Goal: Information Seeking & Learning: Learn about a topic

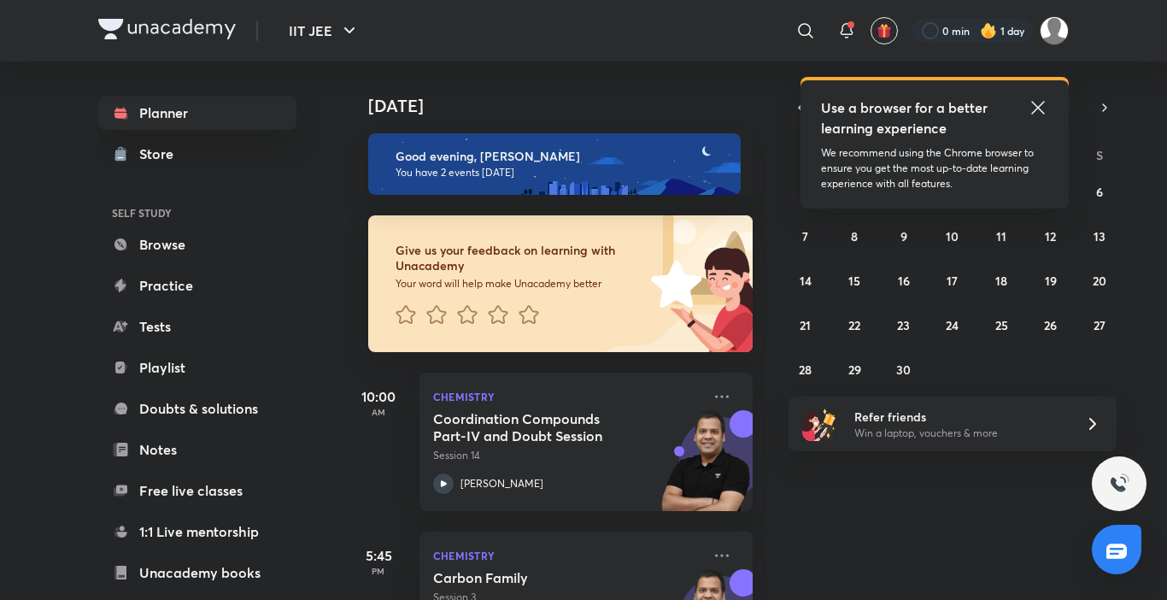
click at [1034, 101] on icon at bounding box center [1038, 107] width 20 height 20
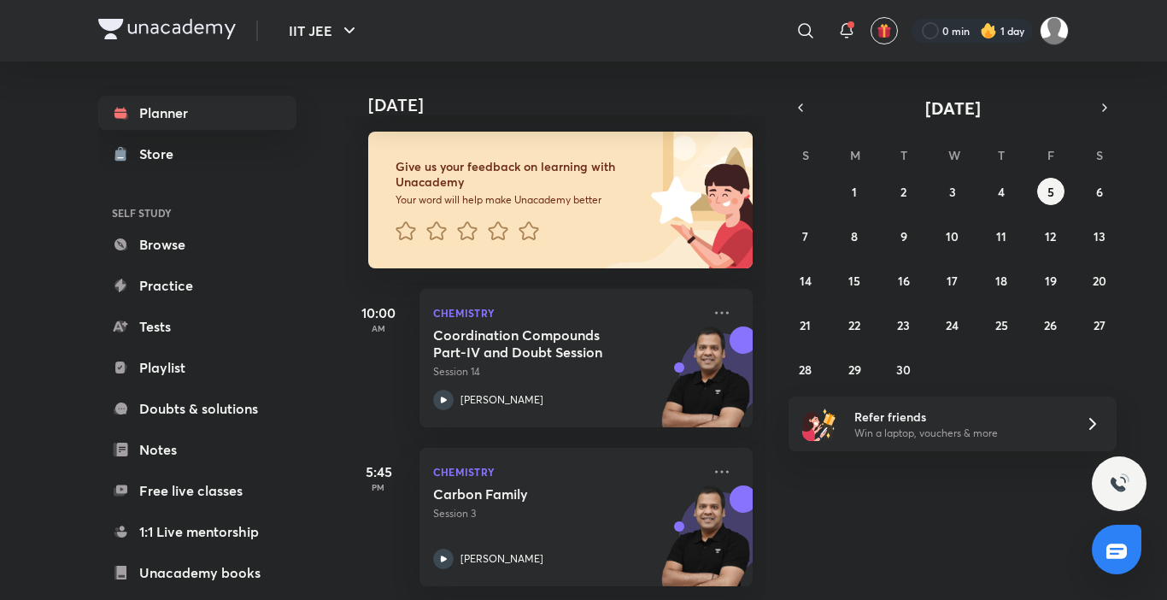
scroll to position [97, 0]
click at [1112, 194] on button "6" at bounding box center [1099, 191] width 27 height 27
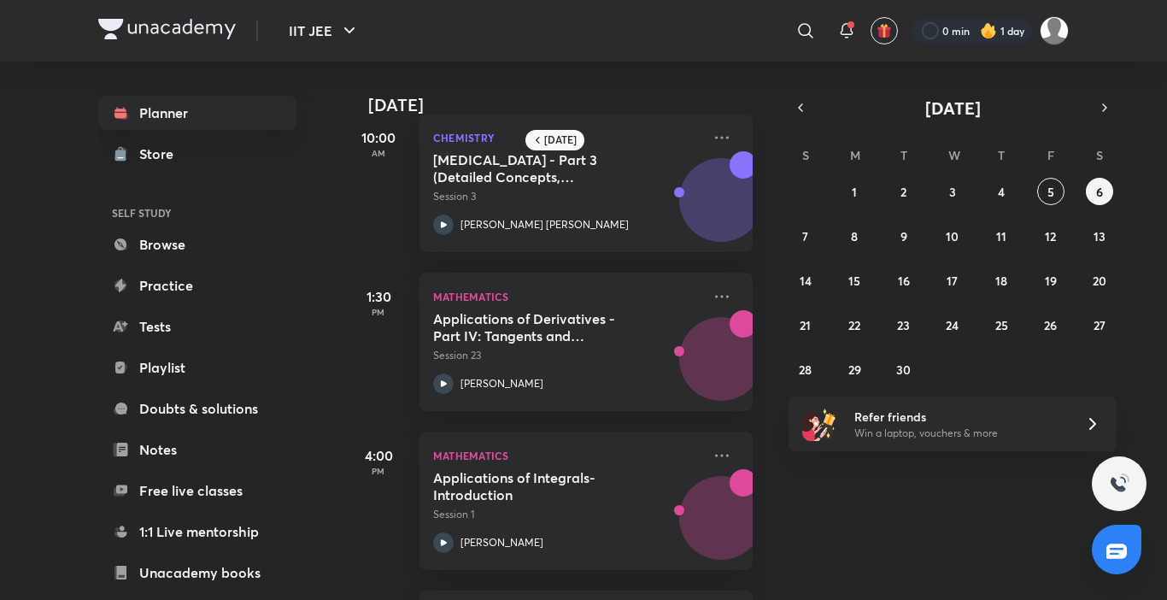
scroll to position [0, 0]
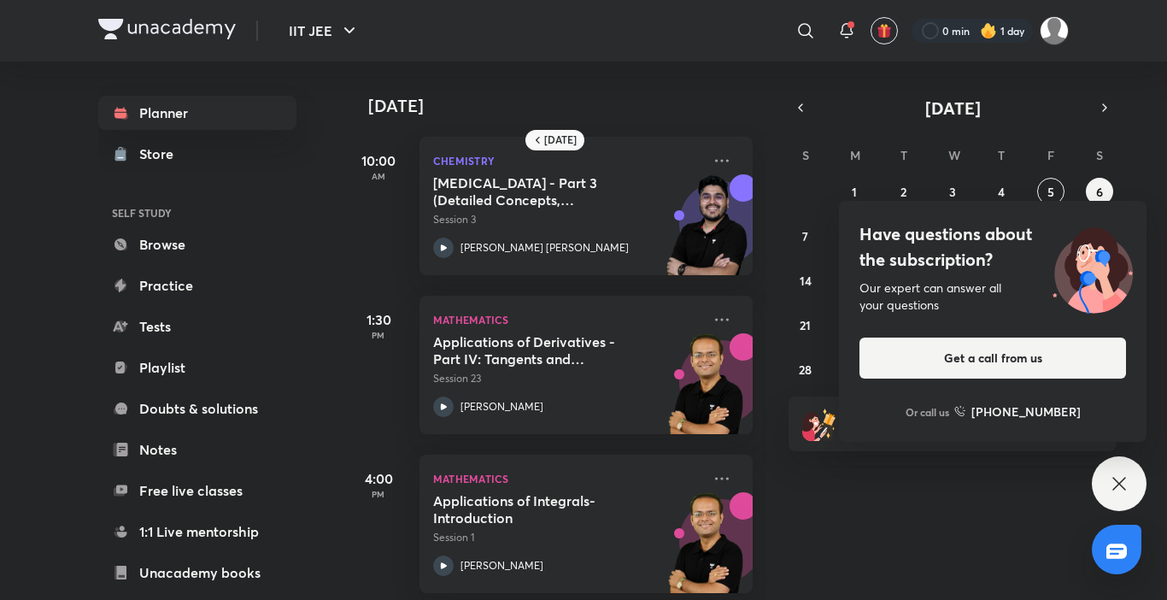
click at [1121, 460] on div "Have questions about the subscription? Our expert can answer all your questions…" at bounding box center [1119, 483] width 55 height 55
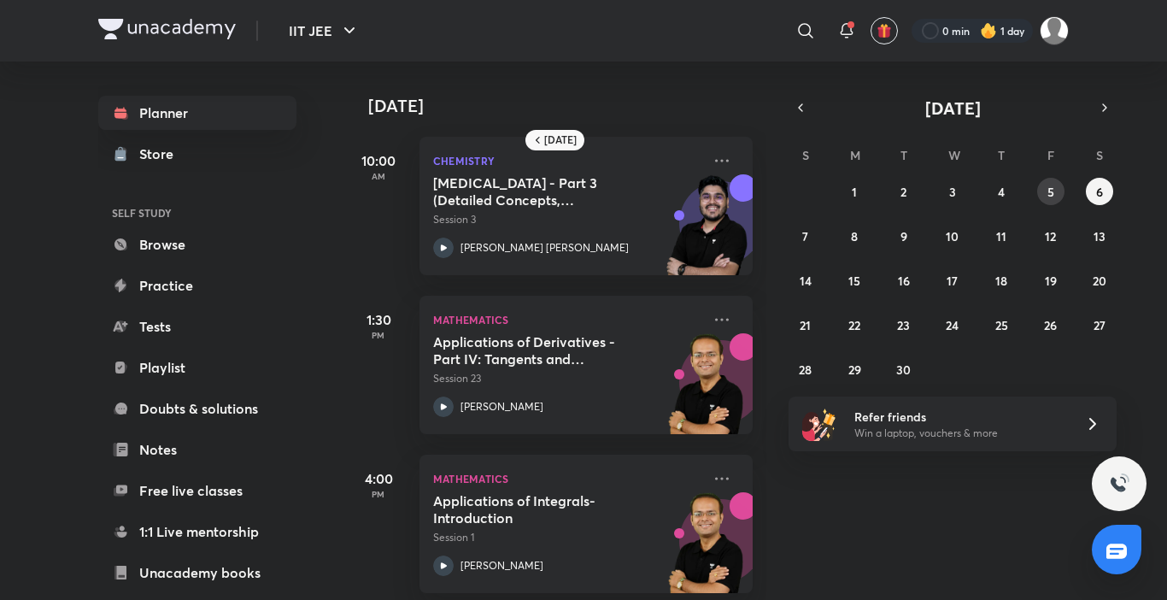
click at [1047, 193] on abbr "5" at bounding box center [1050, 192] width 7 height 16
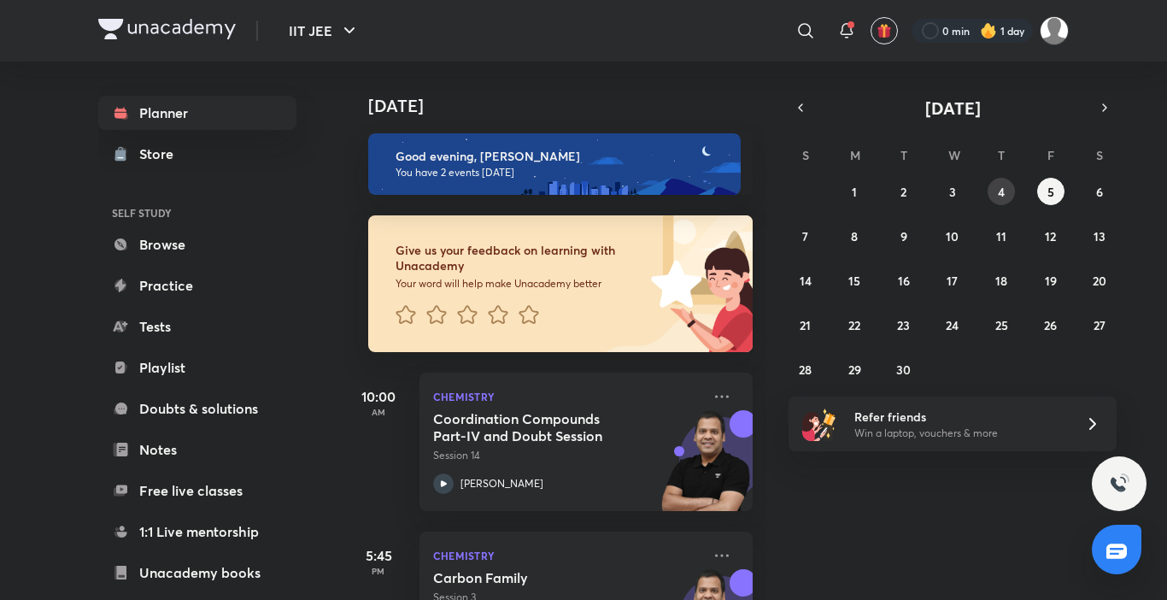
click at [998, 196] on abbr "4" at bounding box center [1001, 192] width 7 height 16
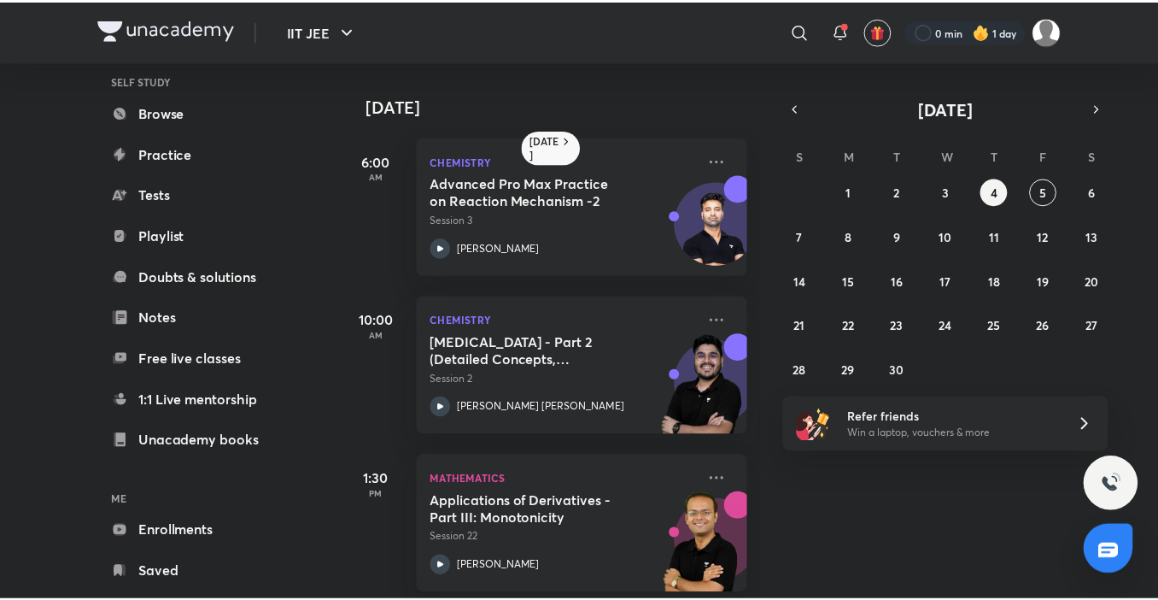
scroll to position [169, 0]
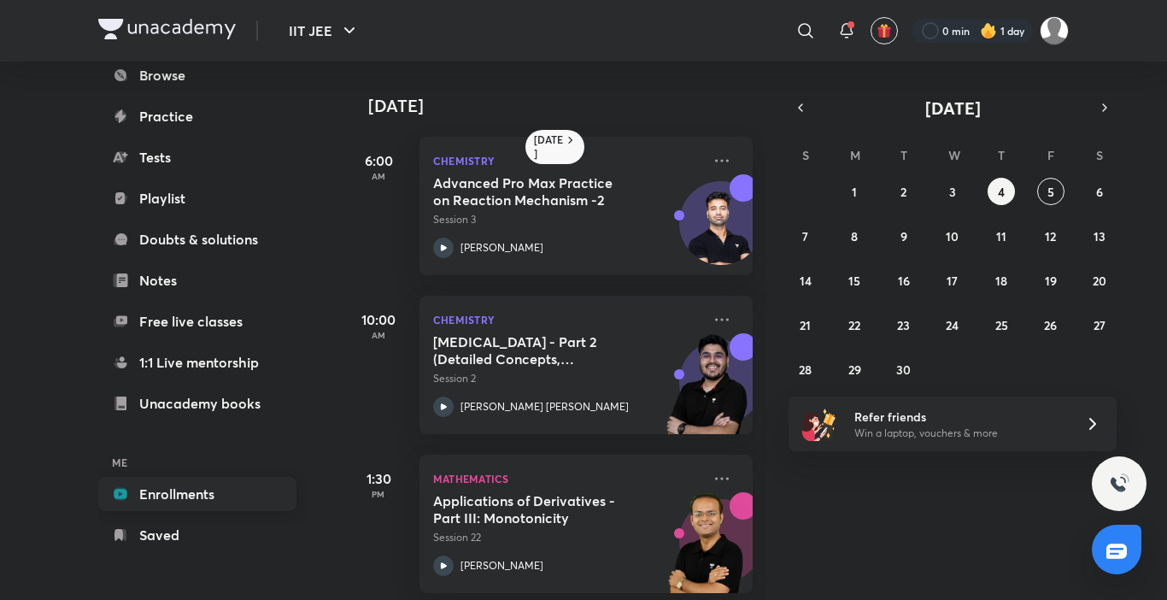
click at [215, 490] on link "Enrollments" at bounding box center [197, 494] width 198 height 34
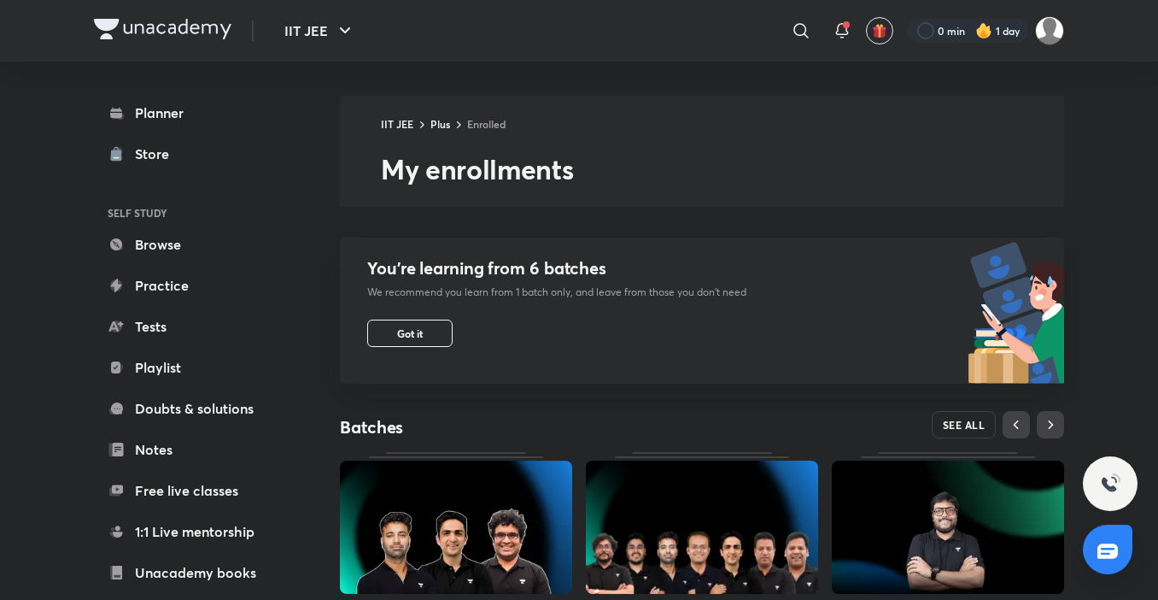
click at [969, 428] on span "SEE ALL" at bounding box center [964, 425] width 43 height 12
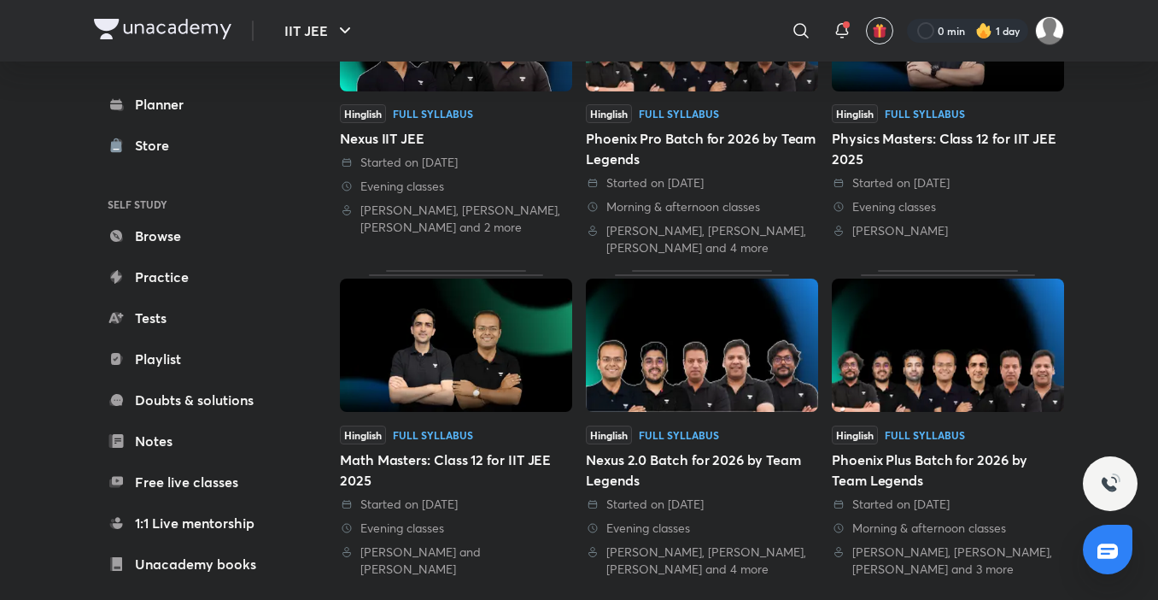
scroll to position [300, 0]
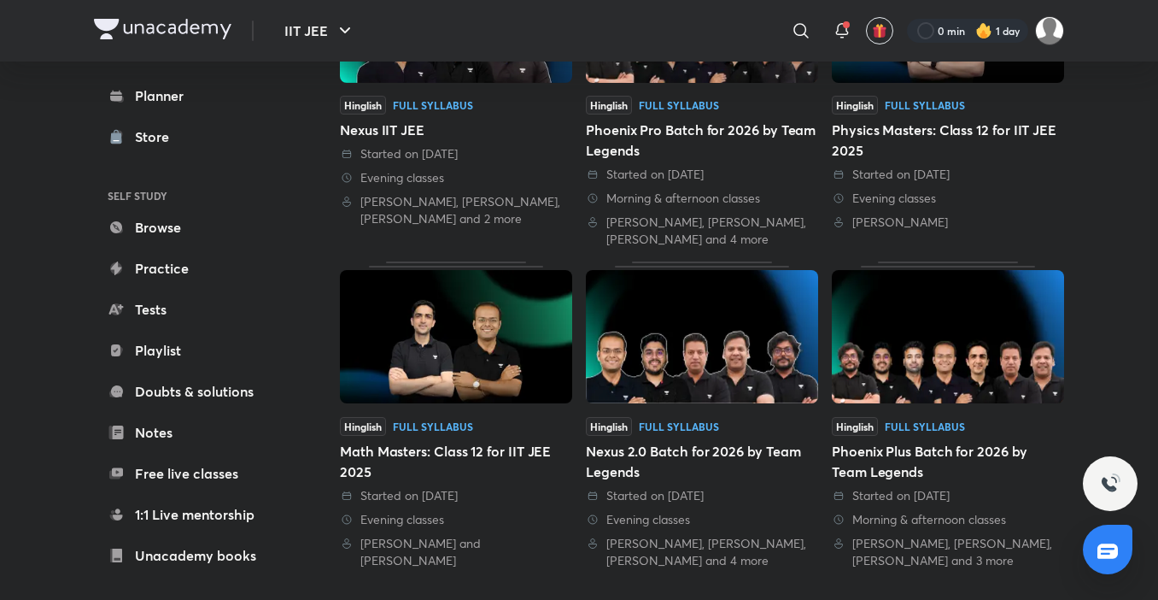
click at [736, 399] on img at bounding box center [702, 336] width 232 height 133
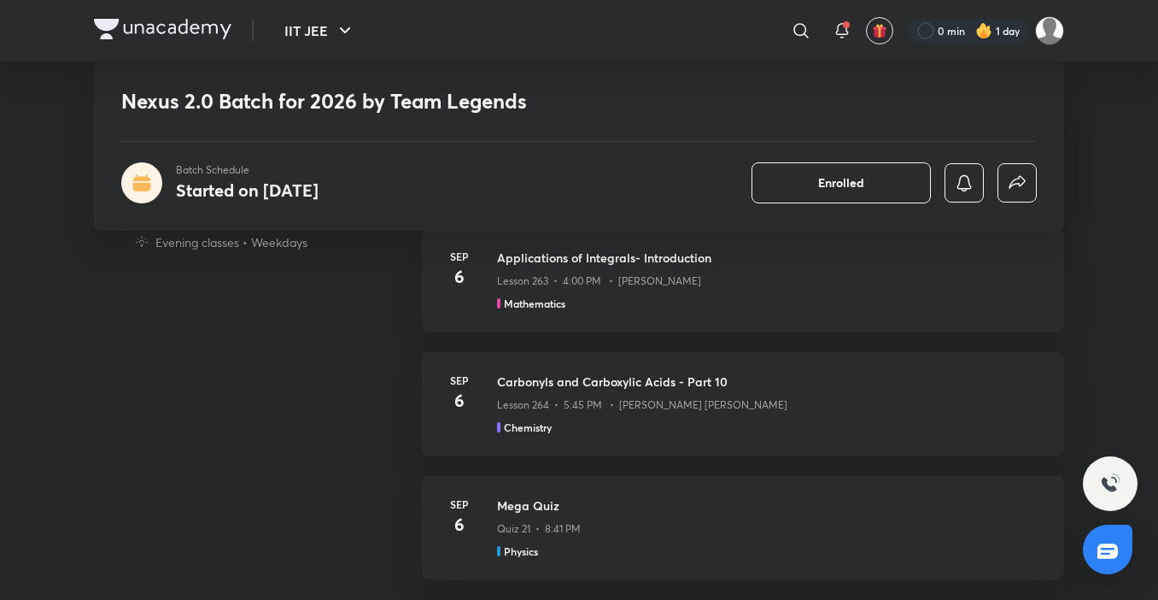
scroll to position [1708, 0]
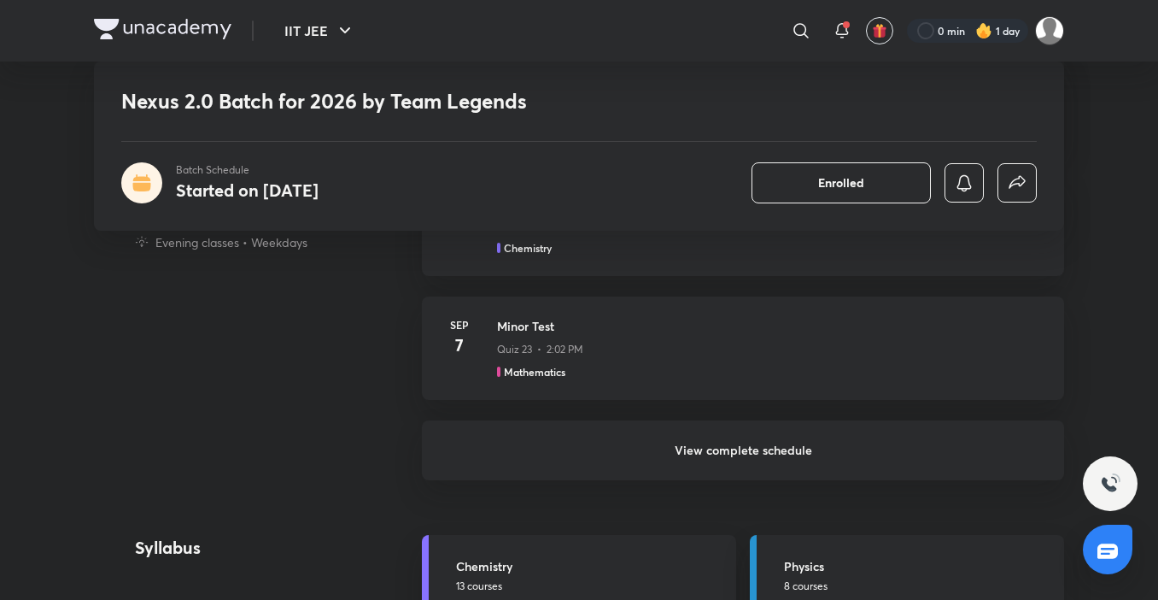
click at [676, 440] on h6 "View complete schedule" at bounding box center [743, 450] width 642 height 60
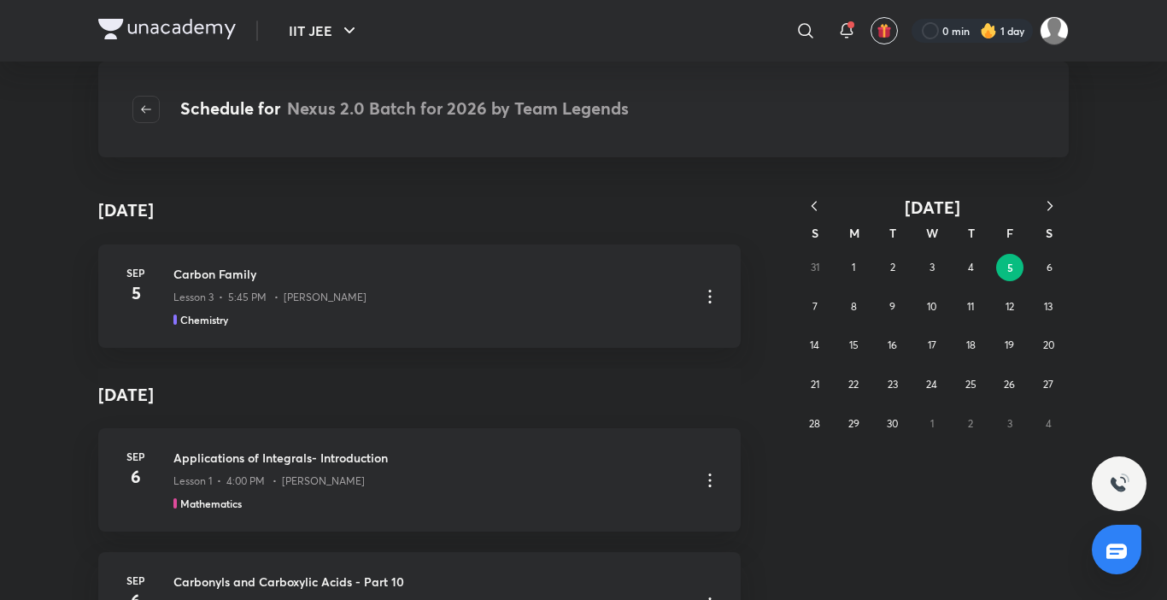
click at [811, 206] on icon "button" at bounding box center [813, 205] width 17 height 17
click at [937, 426] on abbr "28" at bounding box center [931, 423] width 11 height 13
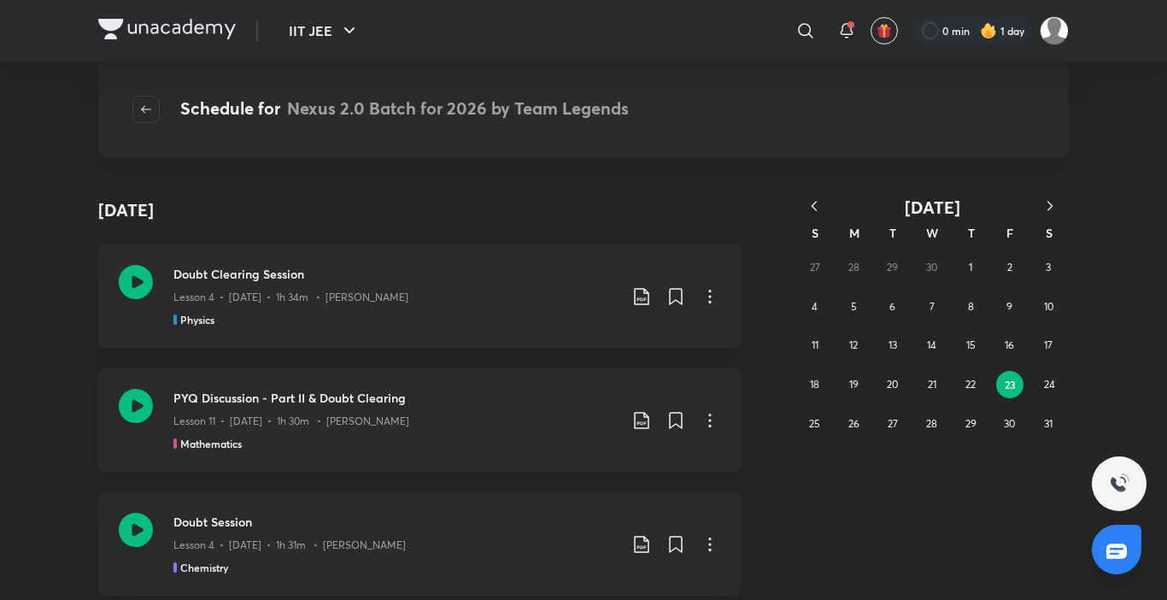
click at [345, 460] on div "PYQ Discussion - Part II & Doubt Clearing Lesson 11 • May 23 • 1h 30m • Vineet …" at bounding box center [419, 419] width 642 height 103
